Goal: Check status: Check status

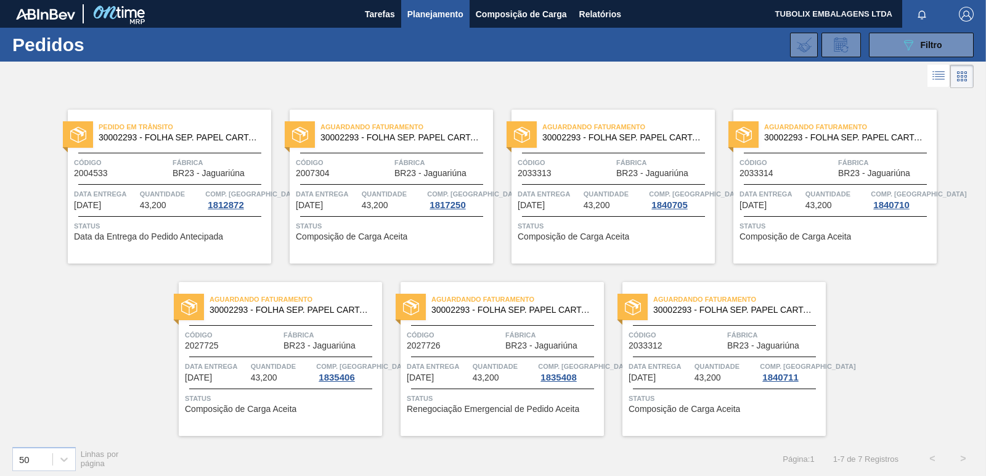
click at [177, 149] on div "Pedido [PERSON_NAME] 30002293 - FOLHA SEP. PAPEL CARTAO 1200x1000M 350g Código …" at bounding box center [169, 187] width 203 height 154
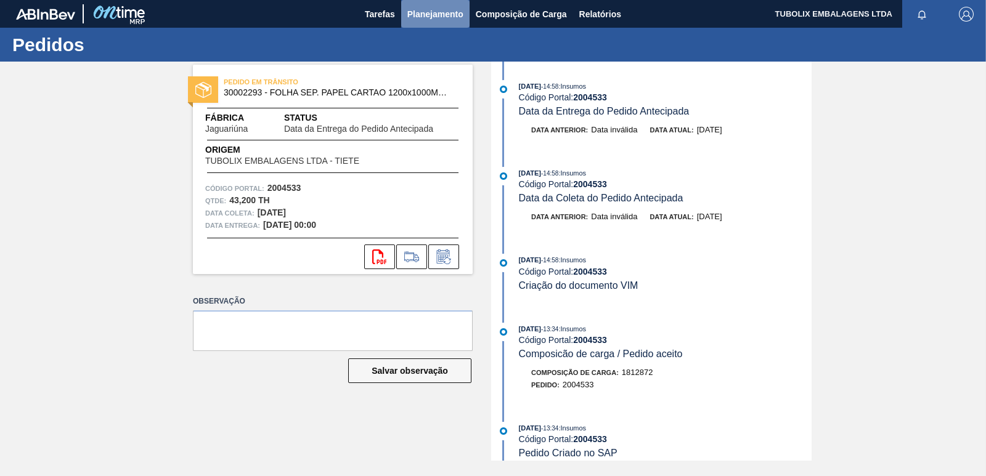
click at [432, 7] on span "Planejamento" at bounding box center [435, 14] width 56 height 15
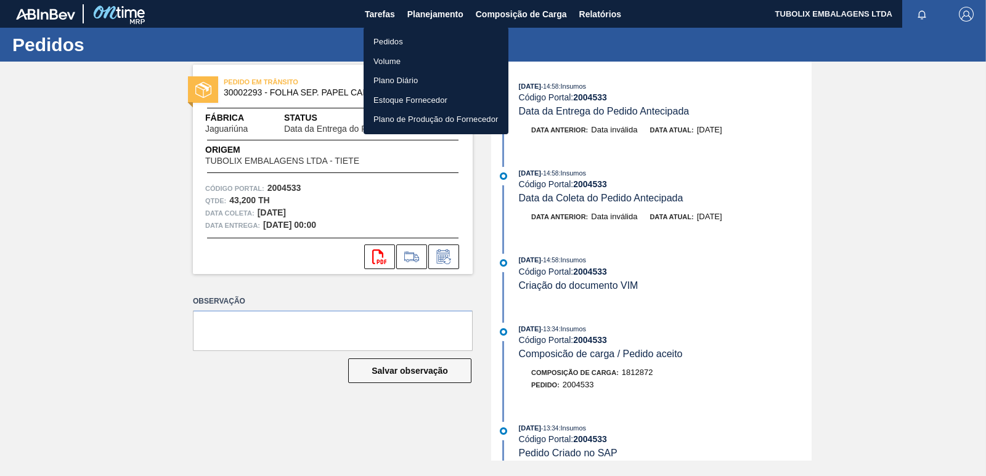
click at [400, 39] on li "Pedidos" at bounding box center [436, 42] width 145 height 20
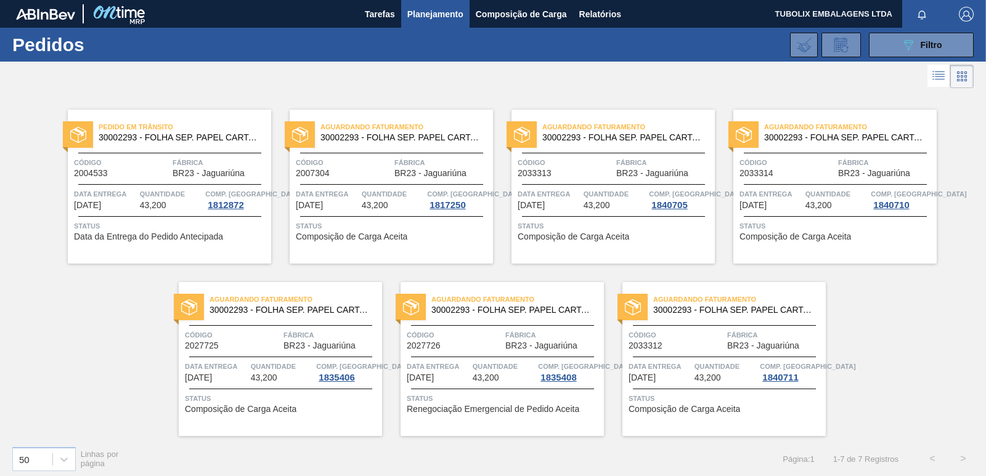
drag, startPoint x: 950, startPoint y: 32, endPoint x: 828, endPoint y: 137, distance: 161.2
click at [949, 33] on button "089F7B8B-B2A5-4AFE-B5C0-19BA573D28AC Filtro" at bounding box center [921, 45] width 105 height 25
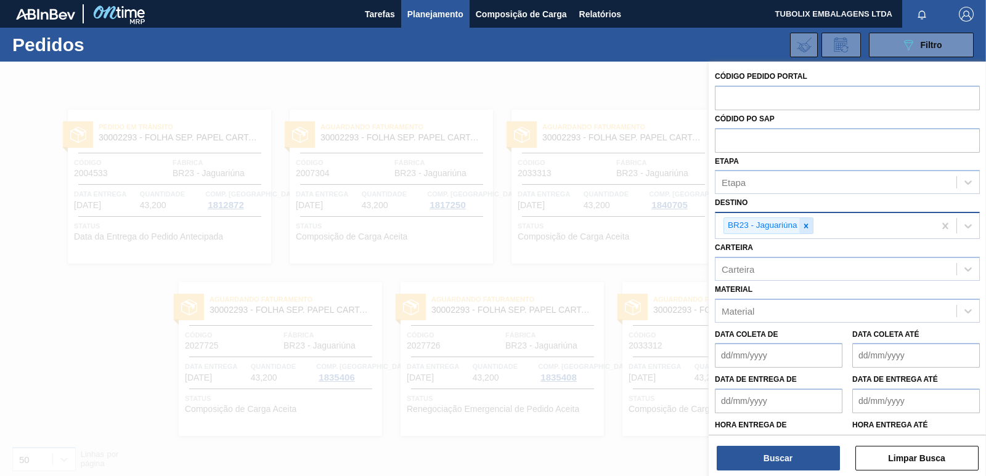
click at [808, 222] on icon at bounding box center [806, 226] width 9 height 9
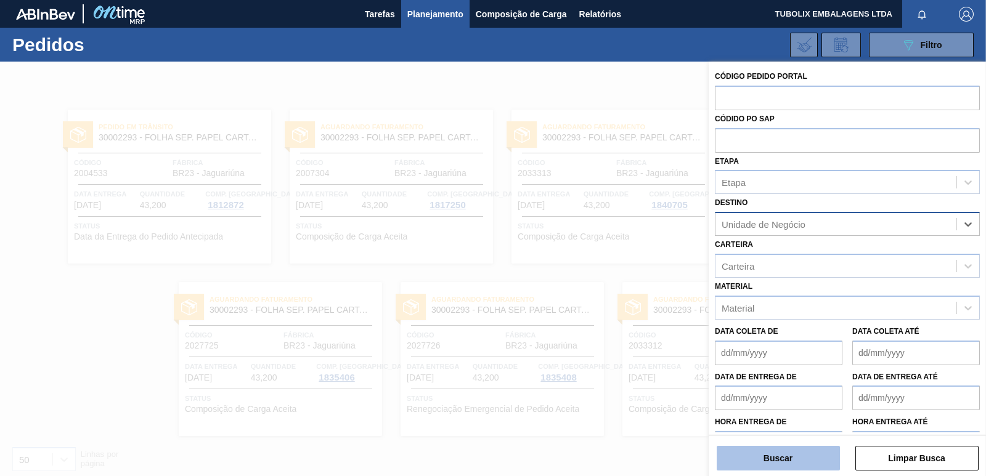
click at [781, 454] on button "Buscar" at bounding box center [778, 458] width 123 height 25
